Goal: Task Accomplishment & Management: Use online tool/utility

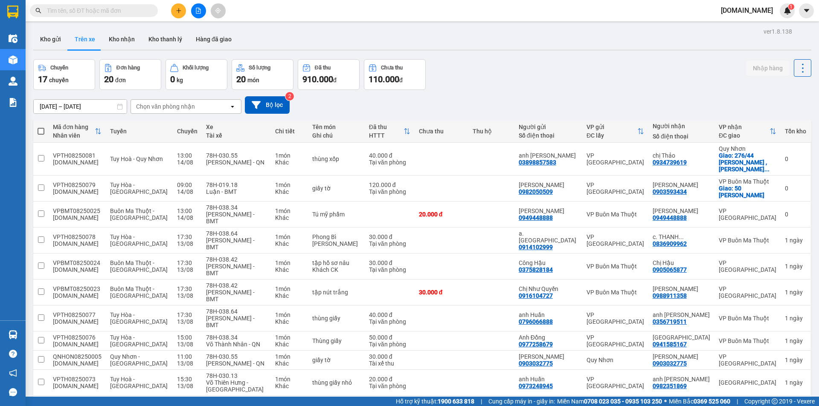
click at [178, 14] on button at bounding box center [178, 10] width 15 height 15
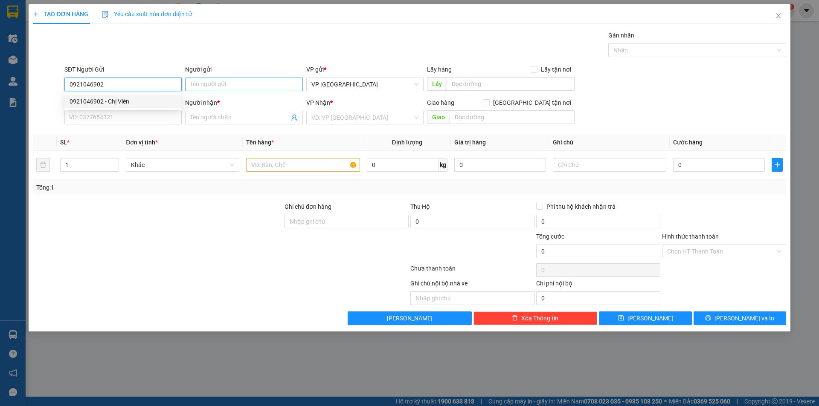
type input "0921046902"
click at [196, 86] on input "Người gửi" at bounding box center [243, 85] width 117 height 14
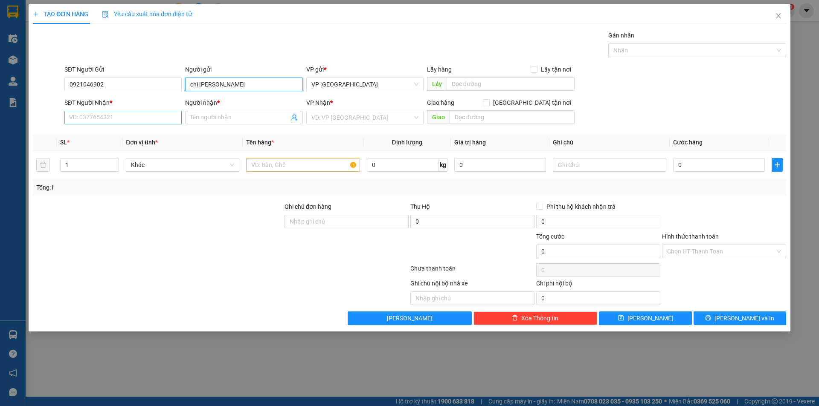
type input "chị [PERSON_NAME]"
click at [141, 119] on input "SĐT Người Nhận *" at bounding box center [122, 118] width 117 height 14
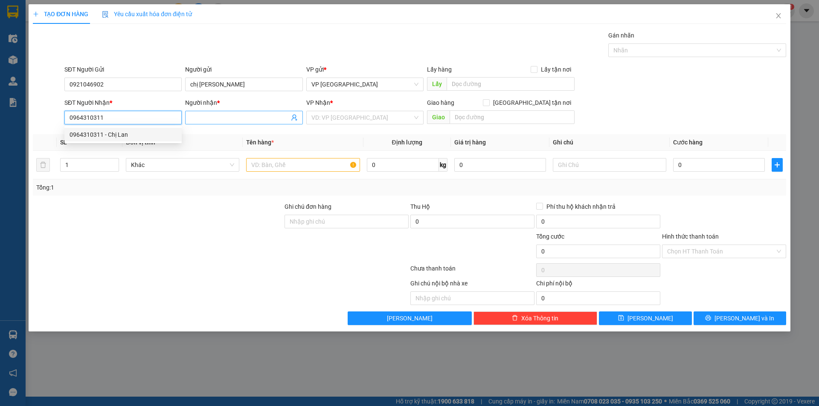
type input "0964310311"
click at [197, 119] on input "Người nhận *" at bounding box center [239, 117] width 98 height 9
type input "chị [PERSON_NAME]"
click at [320, 116] on input "search" at bounding box center [361, 117] width 101 height 13
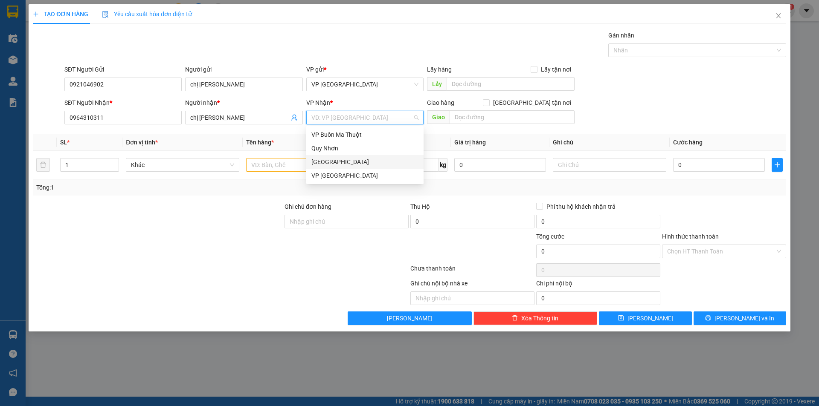
click at [348, 157] on div "[GEOGRAPHIC_DATA]" at bounding box center [364, 162] width 117 height 14
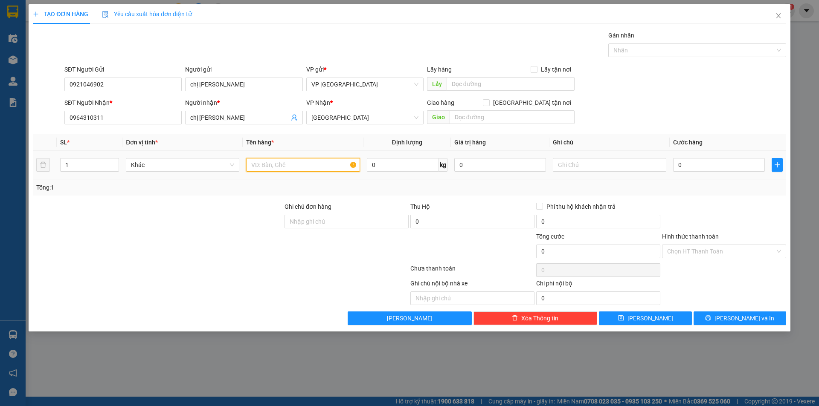
click at [283, 165] on input "text" at bounding box center [302, 165] width 113 height 14
type input "hộp thuốc"
click at [708, 170] on input "0" at bounding box center [719, 165] width 92 height 14
type input "2"
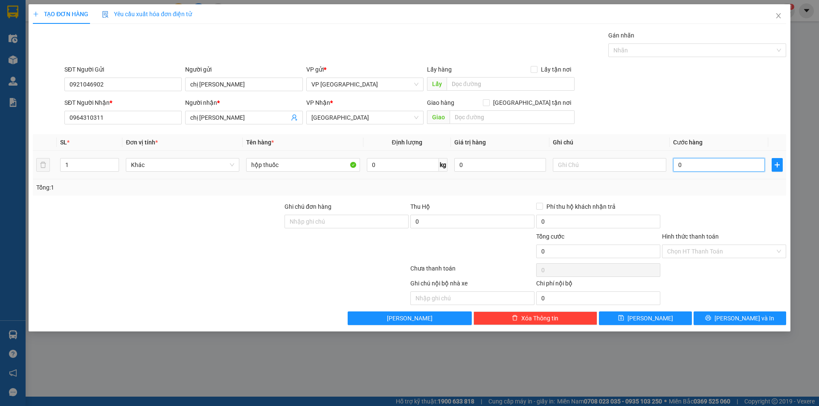
type input "2"
type input "20"
type input "200"
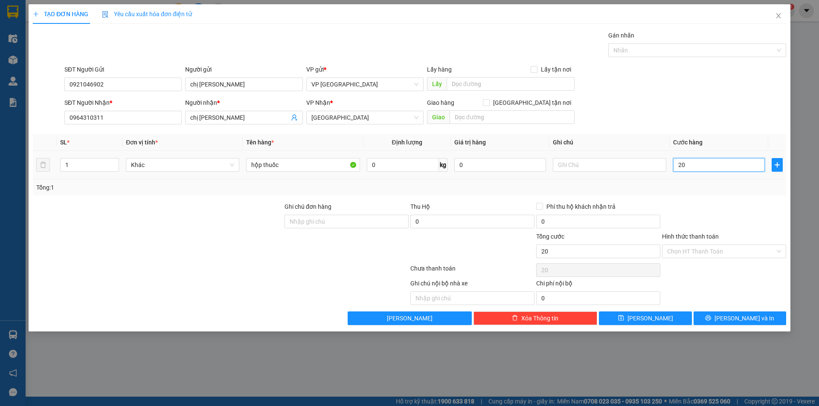
type input "200"
type input "2.000"
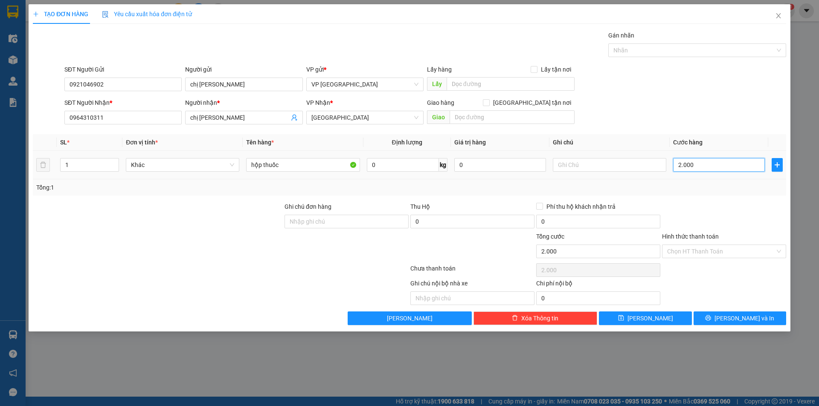
type input "20.000"
click at [712, 247] on input "Hình thức thanh toán" at bounding box center [721, 251] width 108 height 13
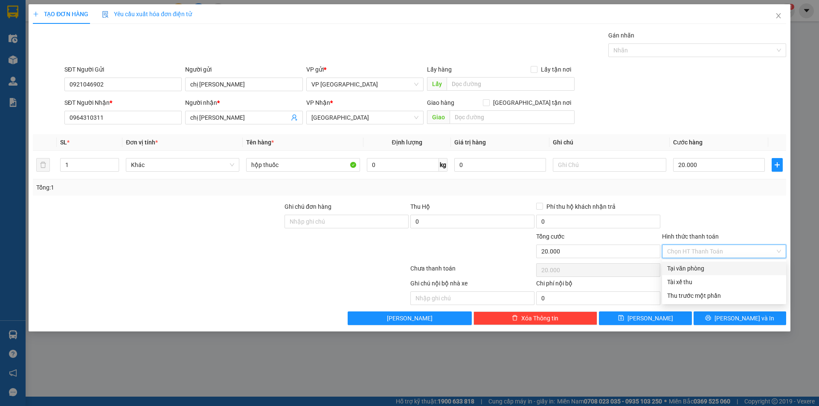
click at [713, 265] on div "Tại văn phòng" at bounding box center [724, 268] width 114 height 9
type input "0"
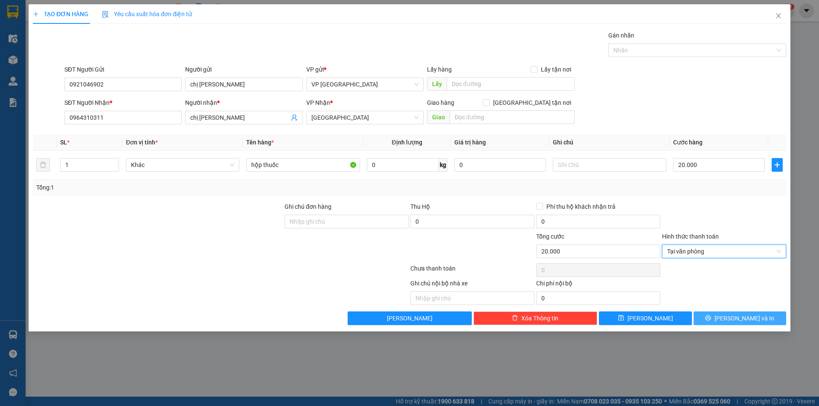
click at [711, 318] on icon "printer" at bounding box center [708, 319] width 6 height 6
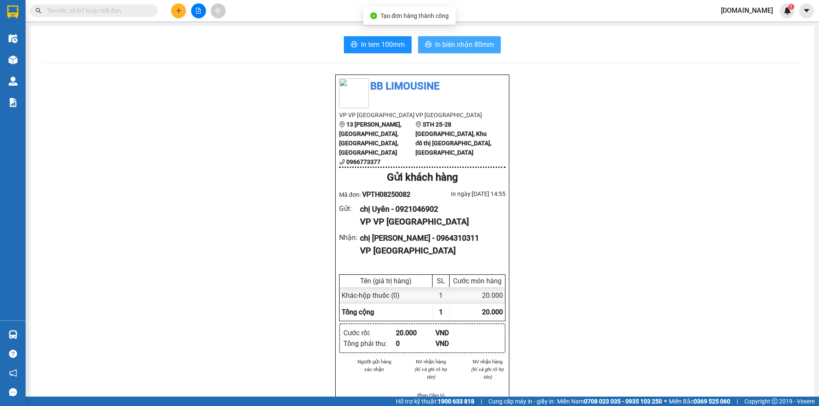
click at [483, 47] on span "In biên nhận 80mm" at bounding box center [464, 44] width 59 height 11
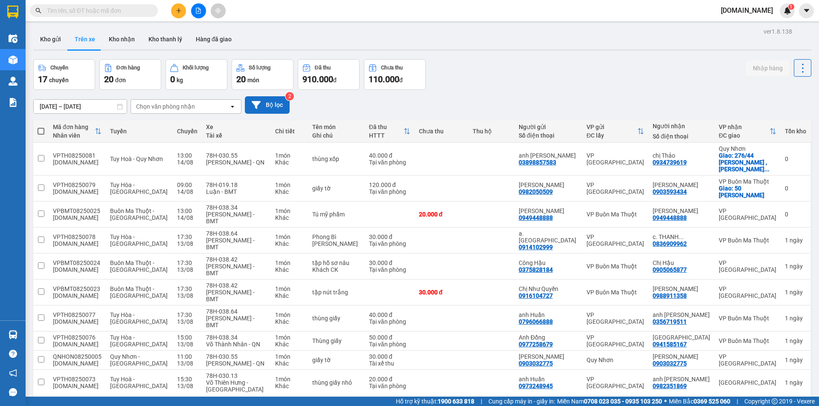
click at [259, 103] on icon at bounding box center [256, 105] width 9 height 8
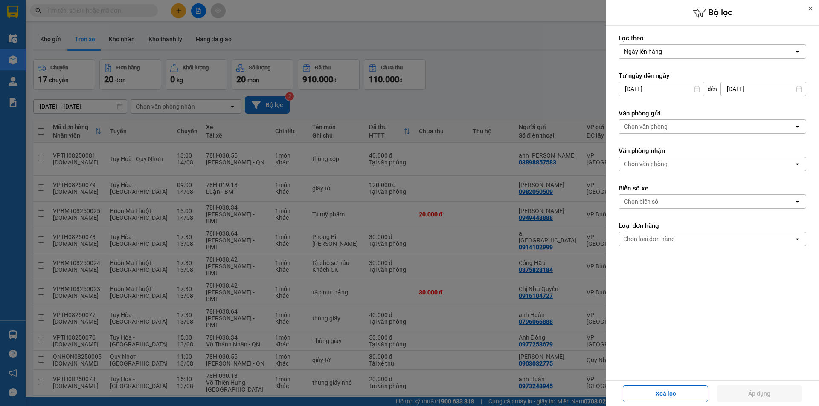
click at [663, 125] on div "Chọn văn phòng" at bounding box center [645, 126] width 43 height 9
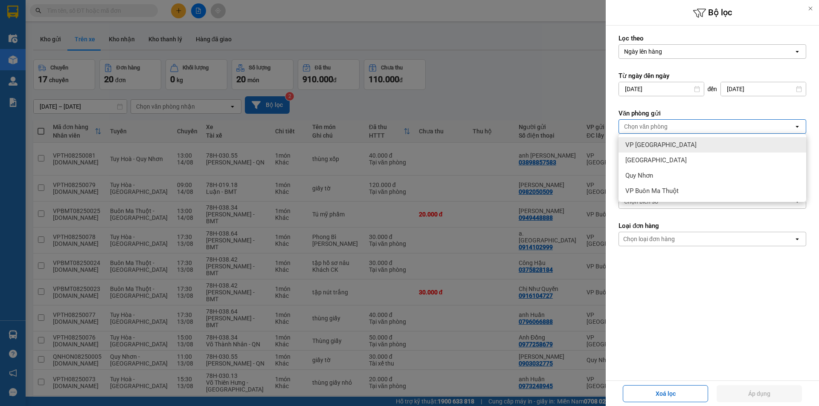
click at [642, 145] on span "VP [GEOGRAPHIC_DATA]" at bounding box center [660, 145] width 71 height 9
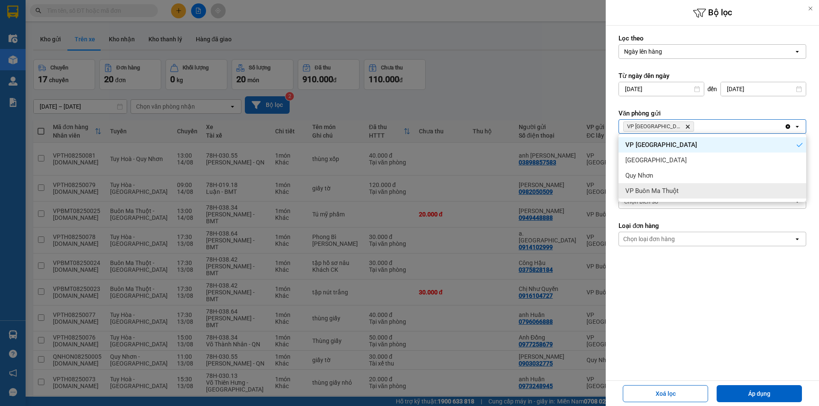
click at [673, 273] on form "Lọc theo Ngày lên hàng open Từ ngày đến [DATE] Press the down arrow key to inte…" at bounding box center [712, 178] width 188 height 289
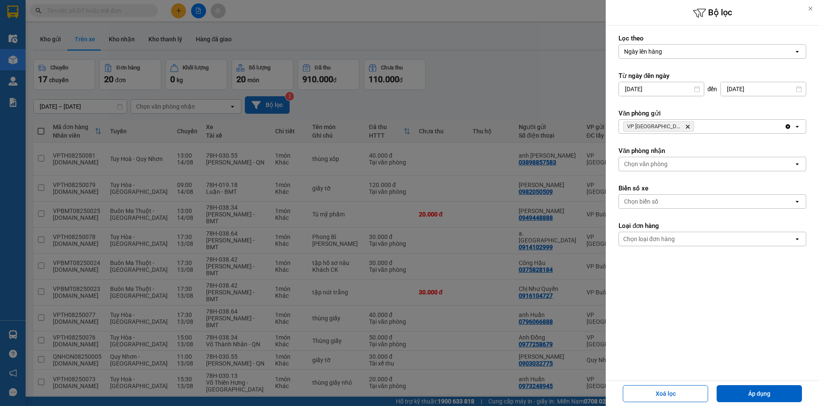
click at [640, 167] on div "Chọn văn phòng" at bounding box center [645, 164] width 43 height 9
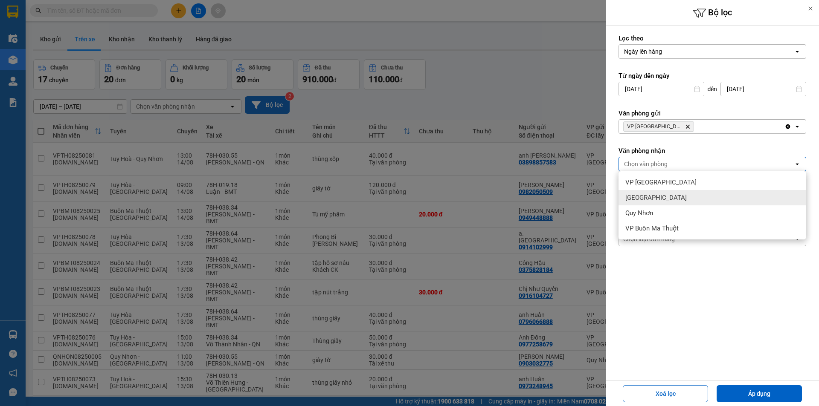
click at [655, 200] on div "[GEOGRAPHIC_DATA]" at bounding box center [712, 197] width 188 height 15
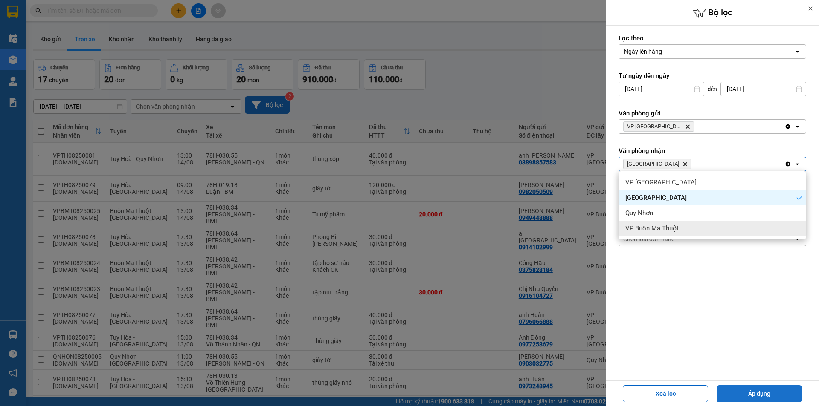
click at [787, 395] on button "Áp dụng" at bounding box center [758, 393] width 85 height 17
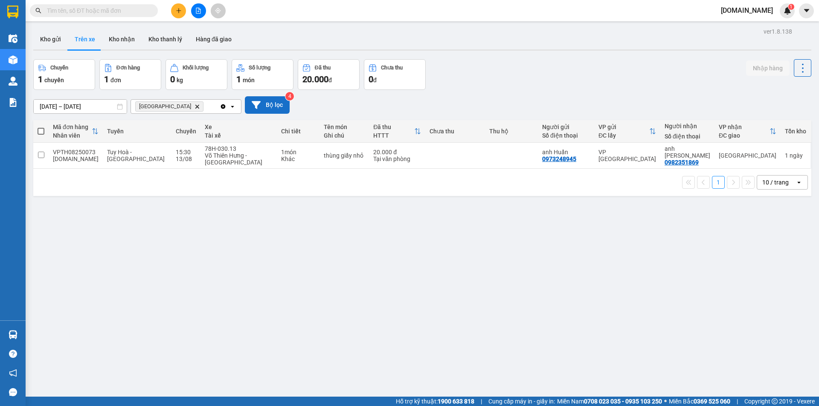
click at [457, 169] on div "1 10 / trang open" at bounding box center [422, 182] width 778 height 27
click at [458, 157] on td at bounding box center [455, 156] width 60 height 26
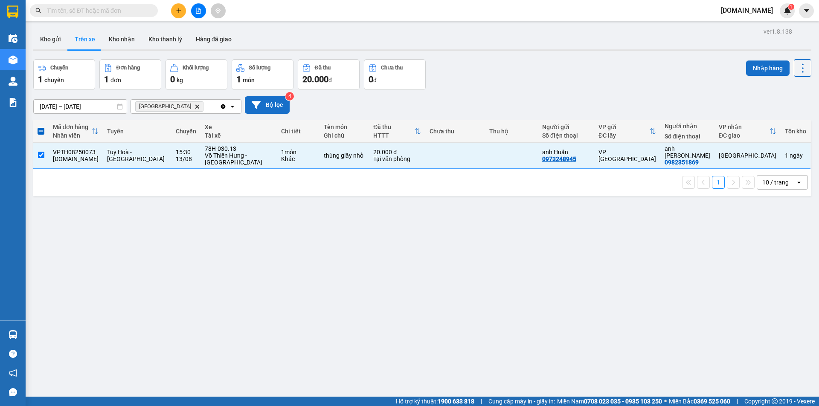
click at [768, 73] on button "Nhập hàng" at bounding box center [767, 68] width 43 height 15
checkbox input "false"
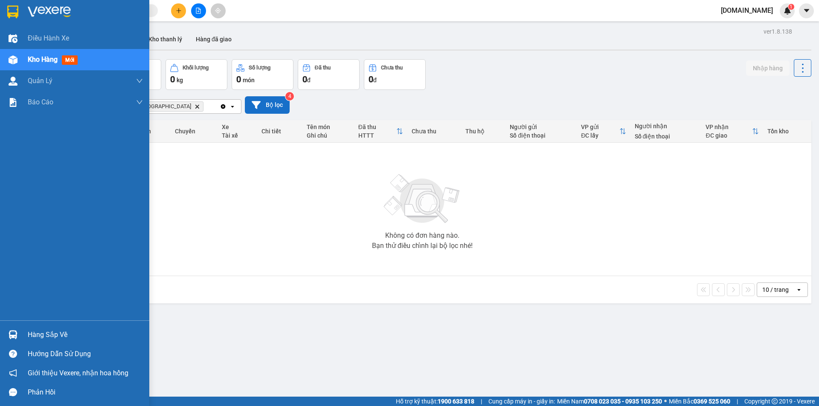
click at [47, 58] on span "Kho hàng" at bounding box center [43, 59] width 30 height 8
click at [102, 57] on div "Kho hàng mới" at bounding box center [85, 59] width 115 height 21
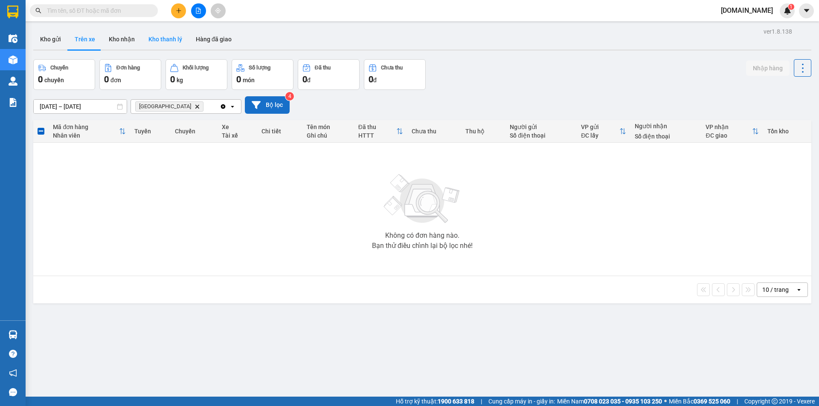
click at [168, 43] on button "Kho thanh lý" at bounding box center [165, 39] width 47 height 20
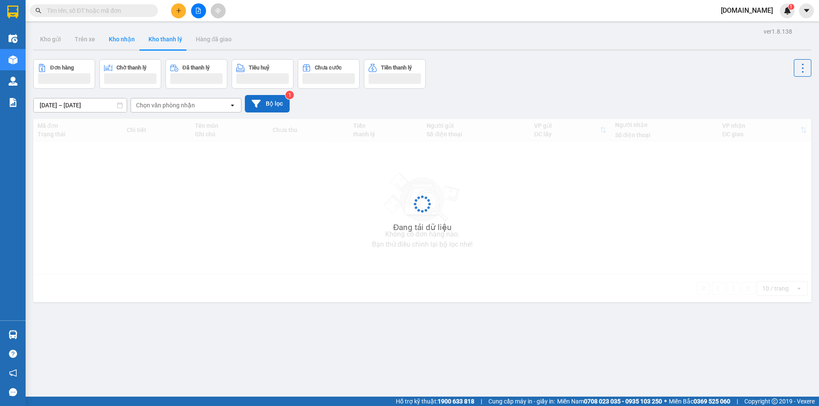
click at [137, 44] on button "Kho nhận" at bounding box center [122, 39] width 40 height 20
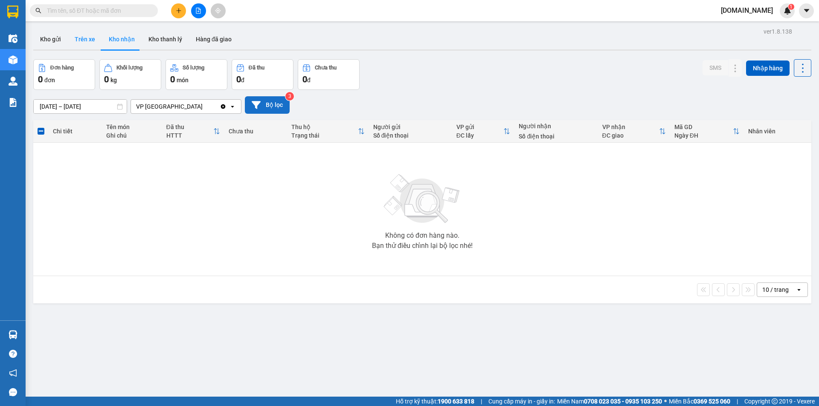
click at [92, 48] on button "Trên xe" at bounding box center [85, 39] width 34 height 20
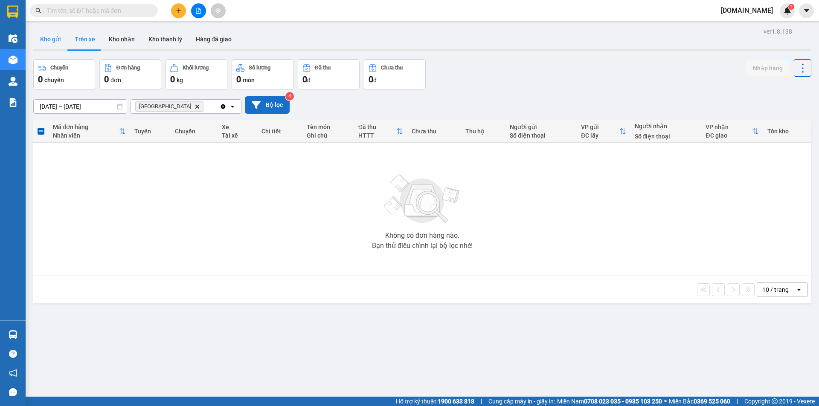
click at [53, 46] on button "Kho gửi" at bounding box center [50, 39] width 35 height 20
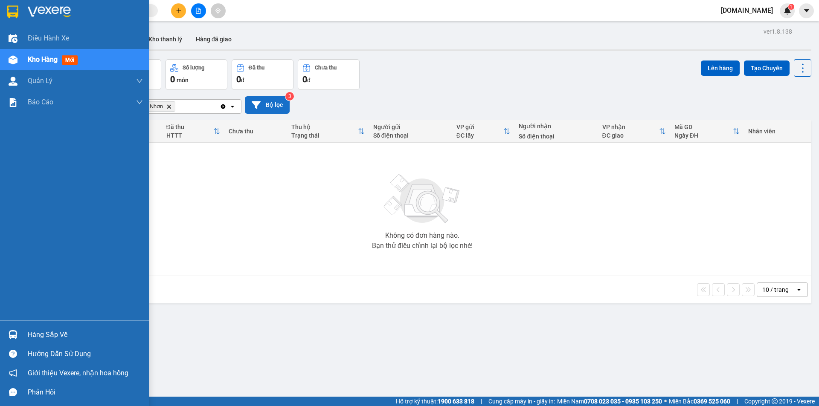
click at [62, 58] on div "Kho hàng mới" at bounding box center [54, 59] width 53 height 11
click at [32, 67] on div "Kho hàng mới" at bounding box center [85, 59] width 115 height 21
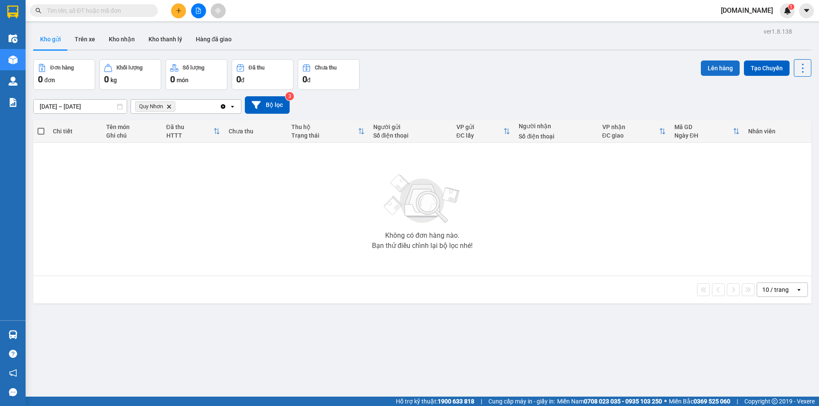
click at [704, 70] on button "Lên hàng" at bounding box center [720, 68] width 39 height 15
click at [177, 14] on button at bounding box center [178, 10] width 15 height 15
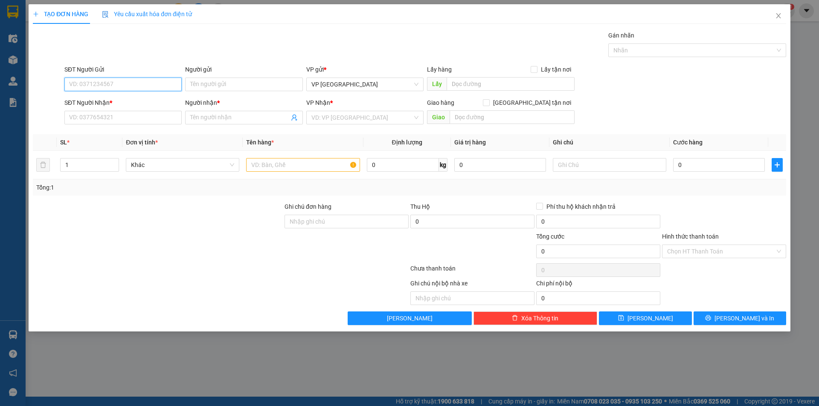
click at [146, 89] on input "SĐT Người Gửi" at bounding box center [122, 85] width 117 height 14
click at [778, 17] on icon "close" at bounding box center [778, 15] width 5 height 5
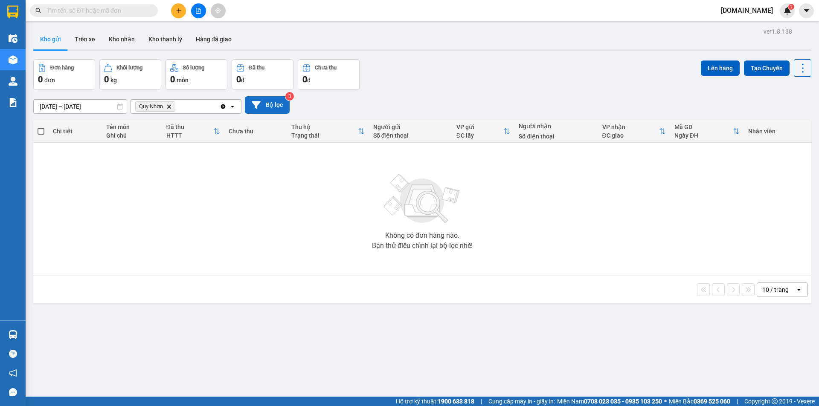
click at [268, 106] on button "Bộ lọc" at bounding box center [267, 104] width 45 height 17
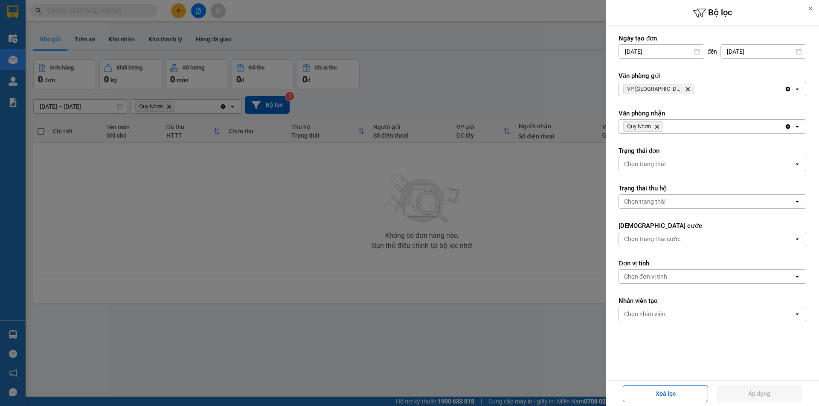
click at [686, 91] on icon "VP Tuy Hòa, close by backspace" at bounding box center [688, 89] width 4 height 4
click at [658, 126] on icon "Quy Nhơn, close by backspace" at bounding box center [657, 127] width 4 height 4
click at [574, 202] on div at bounding box center [409, 203] width 819 height 406
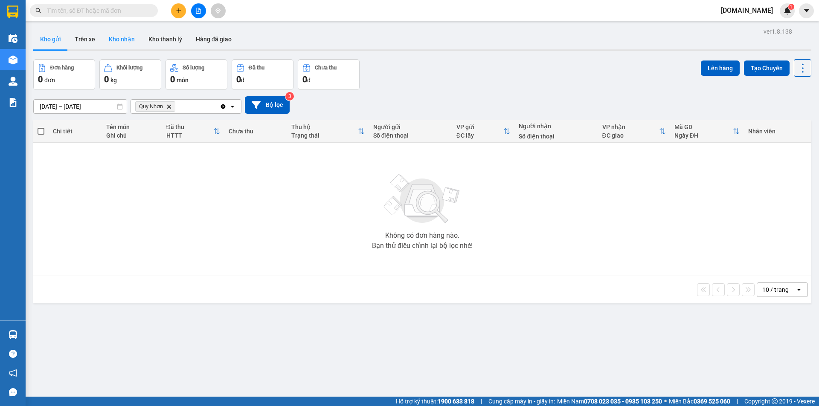
click at [120, 41] on button "Kho nhận" at bounding box center [122, 39] width 40 height 20
click at [222, 111] on div "Clear value open" at bounding box center [230, 107] width 21 height 14
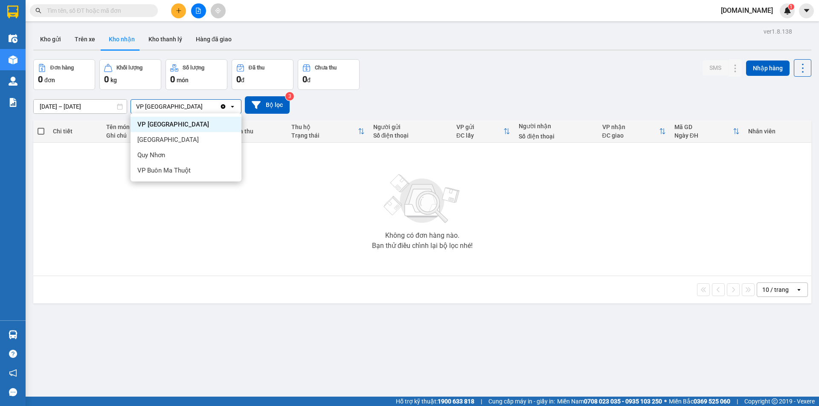
click at [222, 107] on icon "Clear value" at bounding box center [223, 106] width 5 height 5
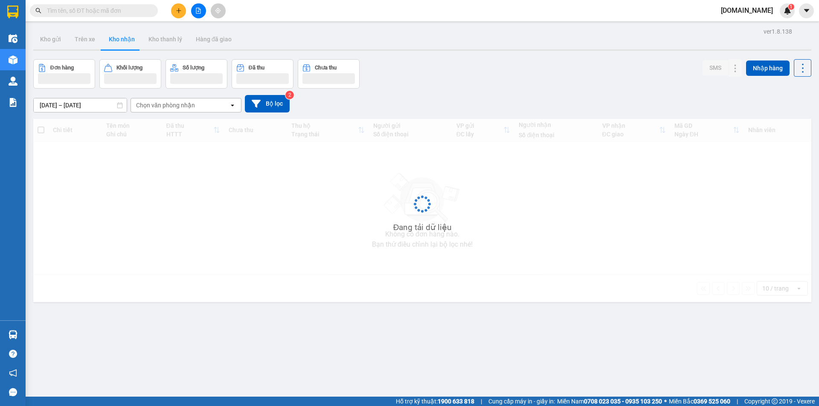
click at [211, 107] on div "Chọn văn phòng nhận" at bounding box center [180, 105] width 98 height 14
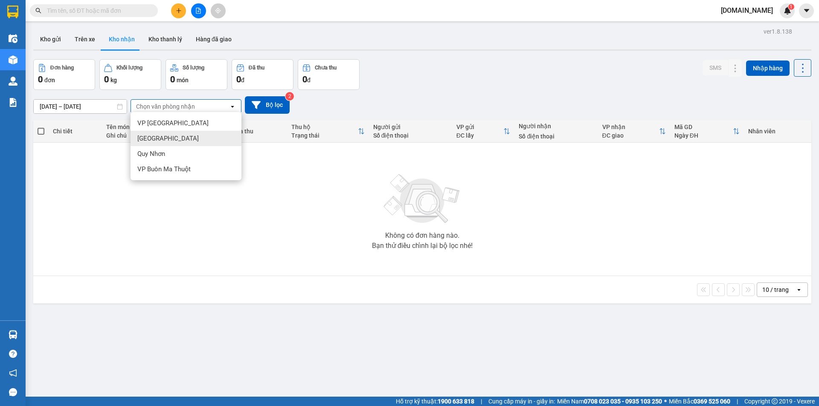
click at [205, 140] on div "[GEOGRAPHIC_DATA]" at bounding box center [185, 138] width 111 height 15
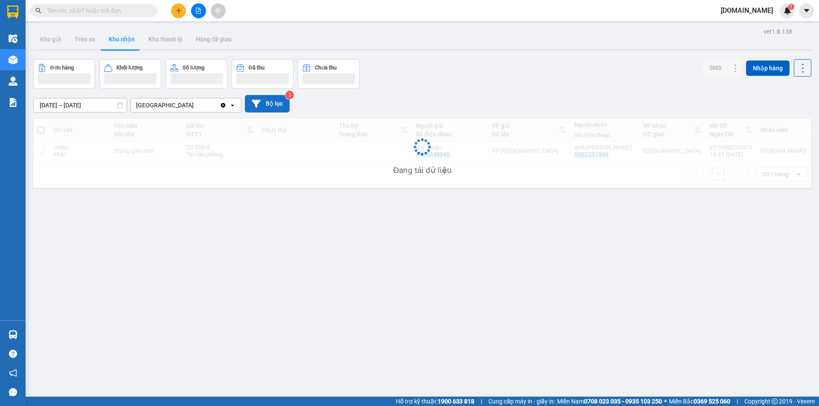
click at [265, 103] on button "Bộ lọc" at bounding box center [267, 103] width 45 height 17
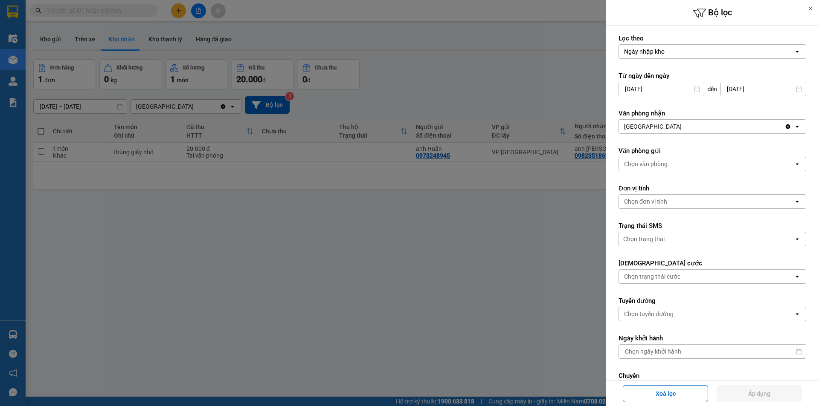
click at [356, 220] on div at bounding box center [409, 203] width 819 height 406
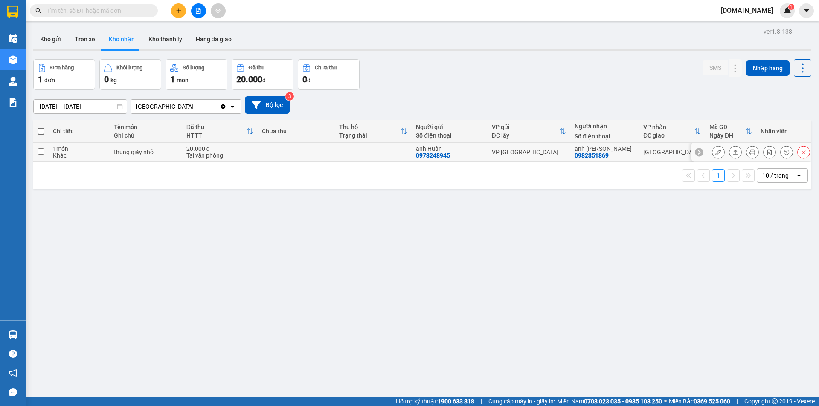
click at [566, 151] on div "VP [GEOGRAPHIC_DATA]" at bounding box center [529, 152] width 74 height 7
checkbox input "true"
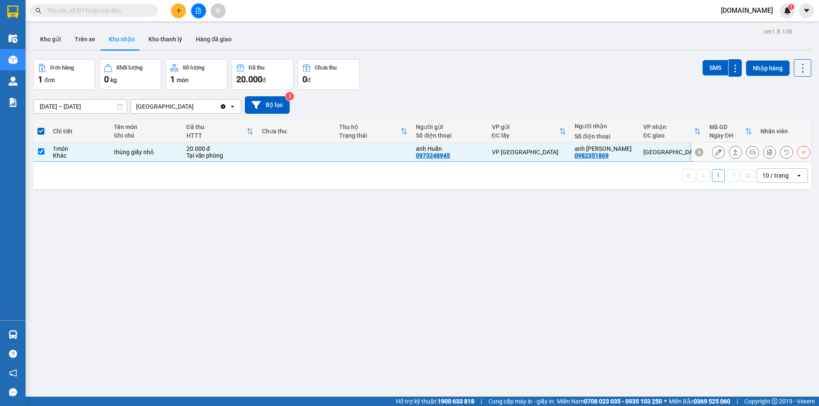
click at [715, 154] on icon at bounding box center [718, 152] width 6 height 6
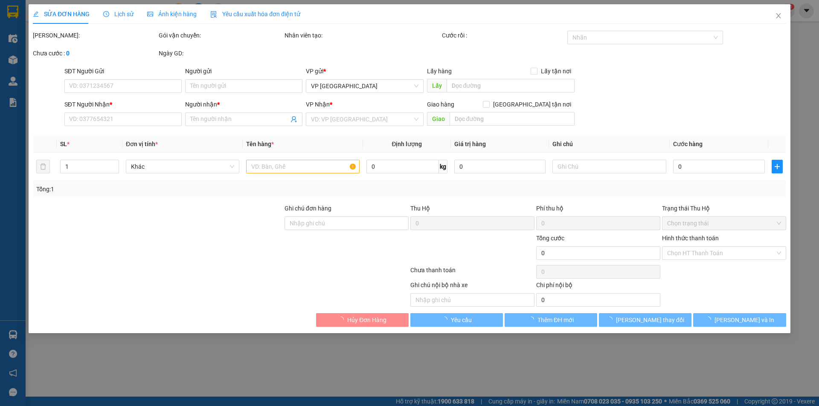
type input "0973248945"
type input "anh Huấn"
type input "0982351869"
type input "anh [PERSON_NAME]"
type input "20.000"
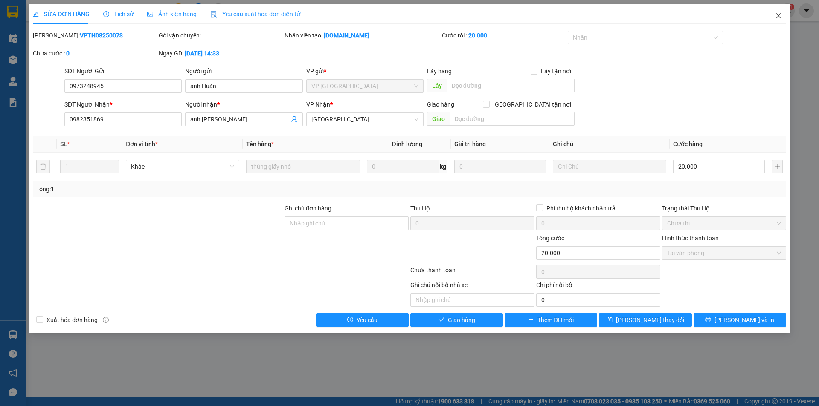
click at [779, 22] on span "Close" at bounding box center [778, 16] width 24 height 24
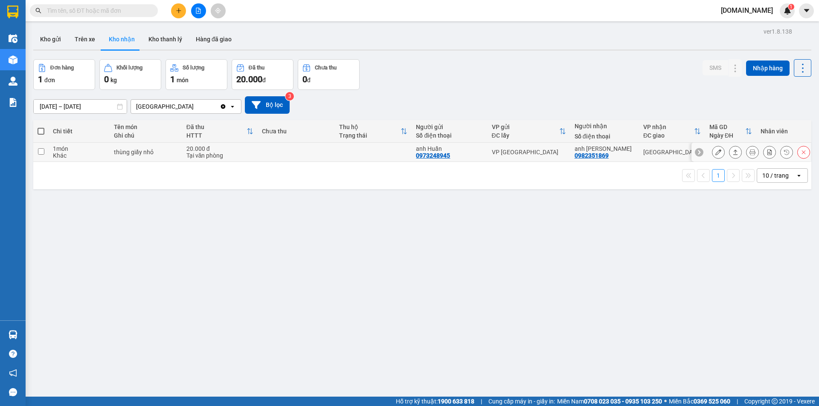
click at [43, 153] on input "checkbox" at bounding box center [41, 151] width 6 height 6
checkbox input "true"
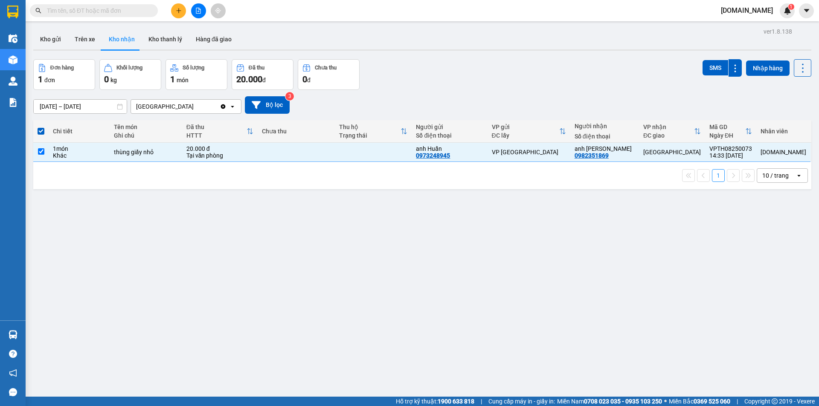
click at [660, 97] on div "12/08/2025 – 14/08/2025 Press the down arrow key to interact with the calendar …" at bounding box center [422, 104] width 778 height 17
click at [798, 70] on icon at bounding box center [802, 68] width 12 height 12
click at [679, 113] on div "12/08/2025 – 14/08/2025 Press the down arrow key to interact with the calendar …" at bounding box center [422, 104] width 778 height 17
click at [800, 151] on icon at bounding box center [803, 152] width 6 height 6
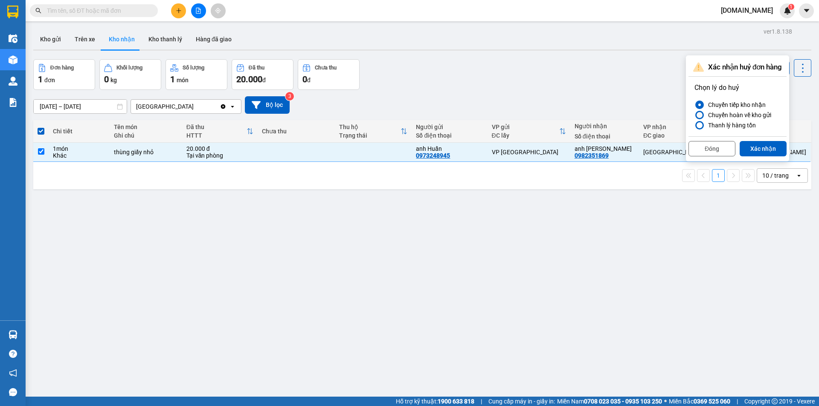
click at [748, 116] on div "Chuyển hoàn về kho gửi" at bounding box center [737, 115] width 67 height 10
click at [694, 115] on input "Chuyển hoàn về kho gửi" at bounding box center [694, 115] width 0 height 0
click at [753, 144] on button "Xác nhận" at bounding box center [762, 148] width 47 height 15
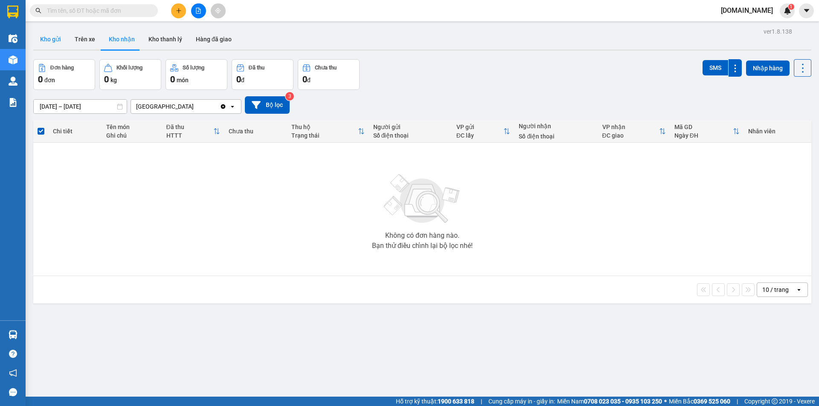
click at [47, 34] on button "Kho gửi" at bounding box center [50, 39] width 35 height 20
click at [168, 104] on icon "Delete" at bounding box center [168, 106] width 5 height 5
click at [168, 104] on div "Chọn văn phòng nhận" at bounding box center [165, 106] width 59 height 9
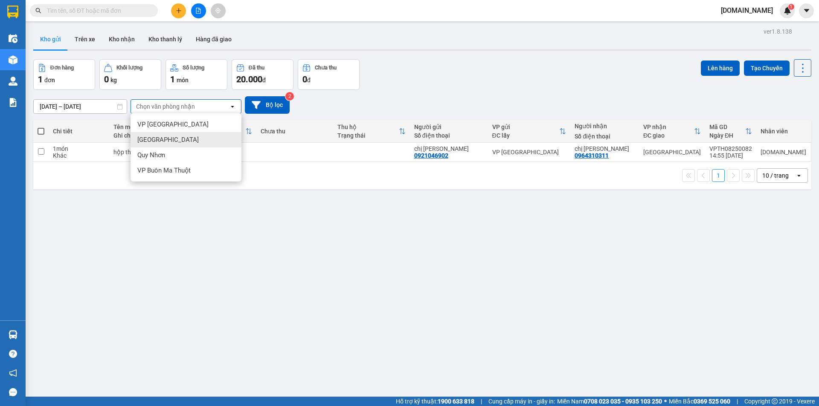
click at [172, 139] on div "[GEOGRAPHIC_DATA]" at bounding box center [185, 139] width 111 height 15
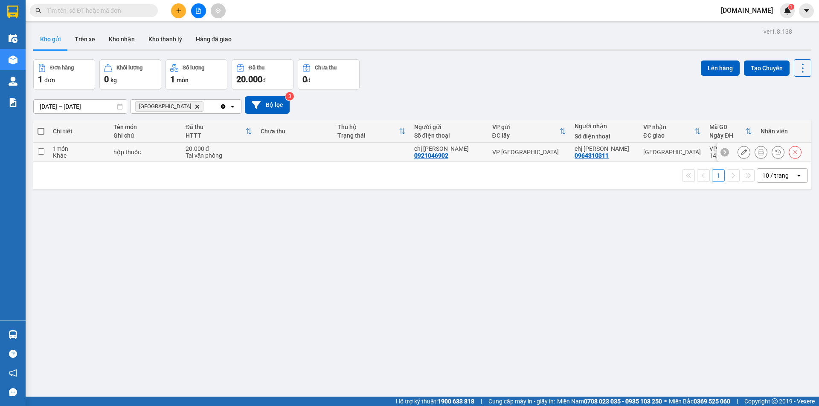
click at [43, 153] on input "checkbox" at bounding box center [41, 151] width 6 height 6
checkbox input "true"
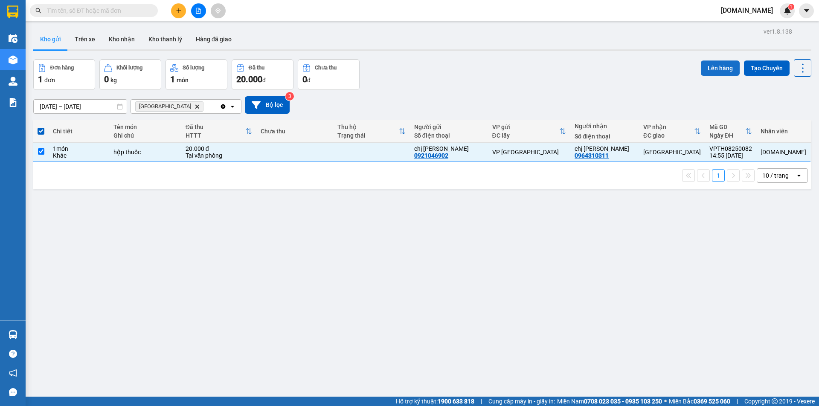
click at [701, 70] on button "Lên hàng" at bounding box center [720, 68] width 39 height 15
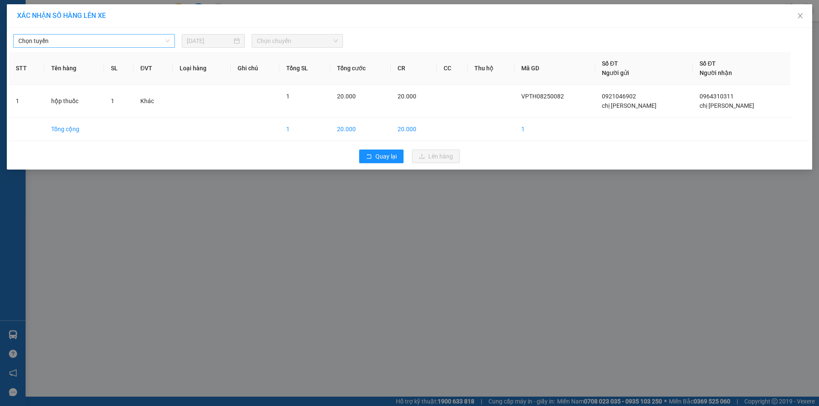
click at [125, 46] on span "Chọn tuyến" at bounding box center [93, 41] width 151 height 13
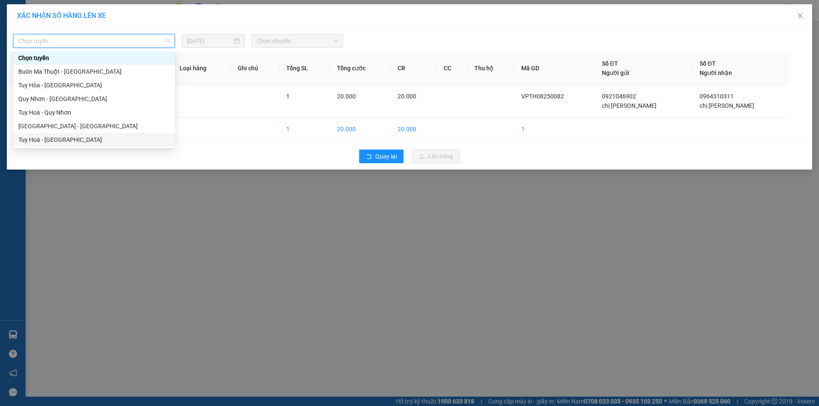
click at [85, 138] on div "Tuy Hoà - [GEOGRAPHIC_DATA]" at bounding box center [93, 139] width 151 height 9
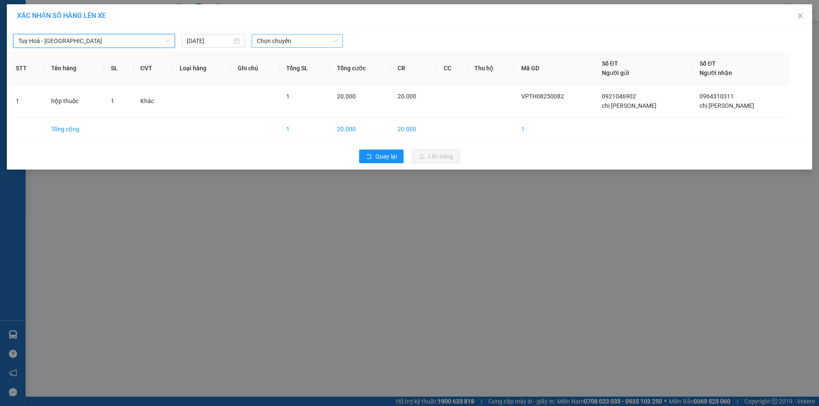
click at [275, 35] on span "Chọn chuyến" at bounding box center [297, 41] width 81 height 13
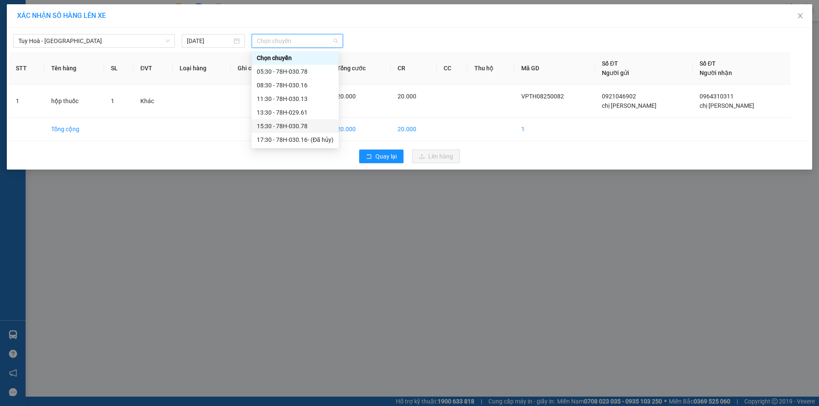
click at [302, 125] on div "15:30 - 78H-030.78" at bounding box center [295, 126] width 77 height 9
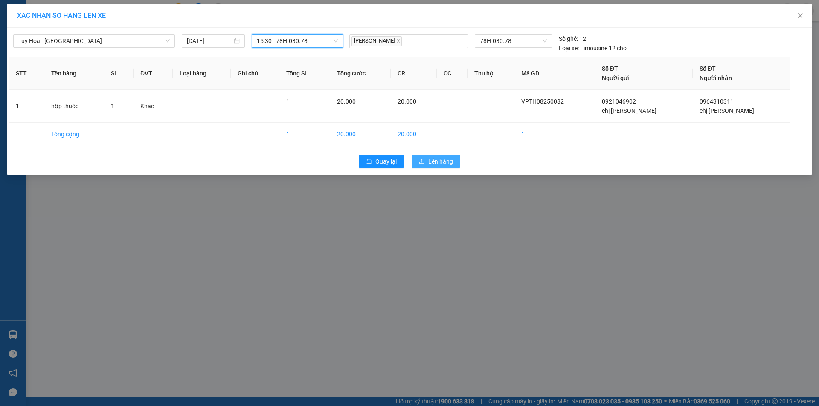
click at [439, 165] on span "Lên hàng" at bounding box center [440, 161] width 25 height 9
